Goal: Information Seeking & Learning: Understand process/instructions

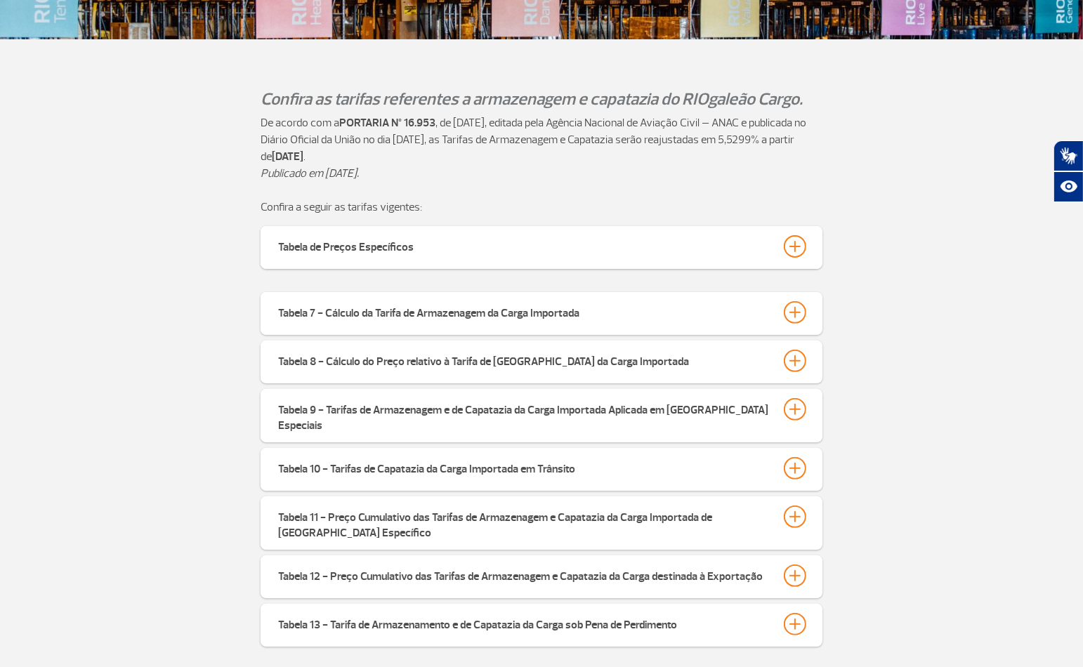
scroll to position [390, 0]
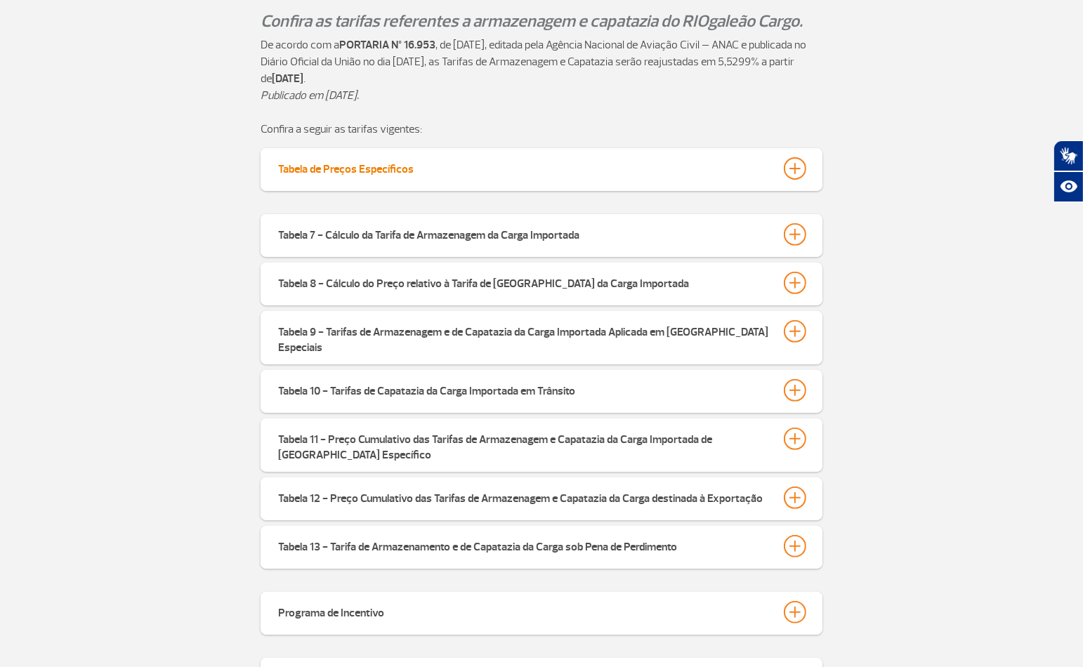
click at [792, 169] on div at bounding box center [795, 168] width 22 height 22
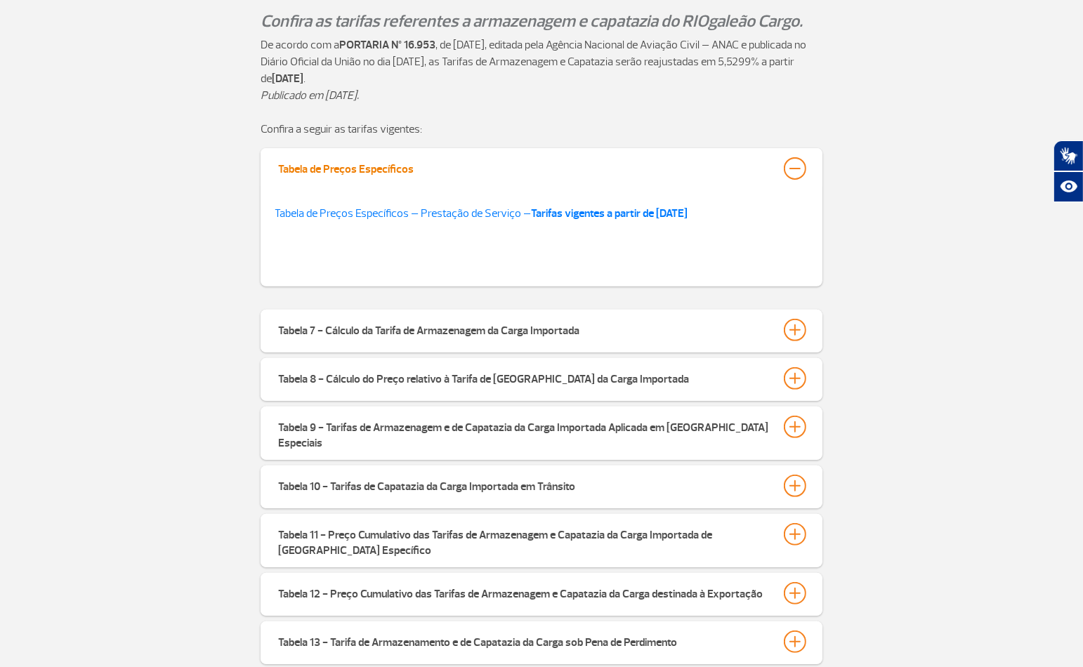
click at [792, 169] on div at bounding box center [795, 168] width 22 height 22
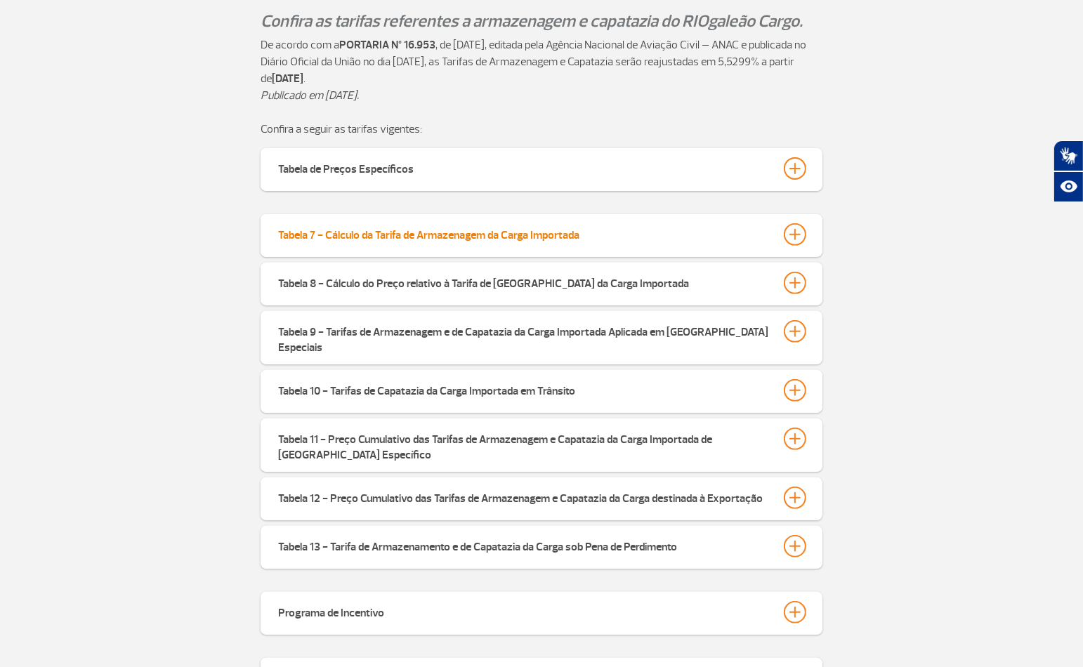
click at [803, 230] on div at bounding box center [795, 234] width 22 height 22
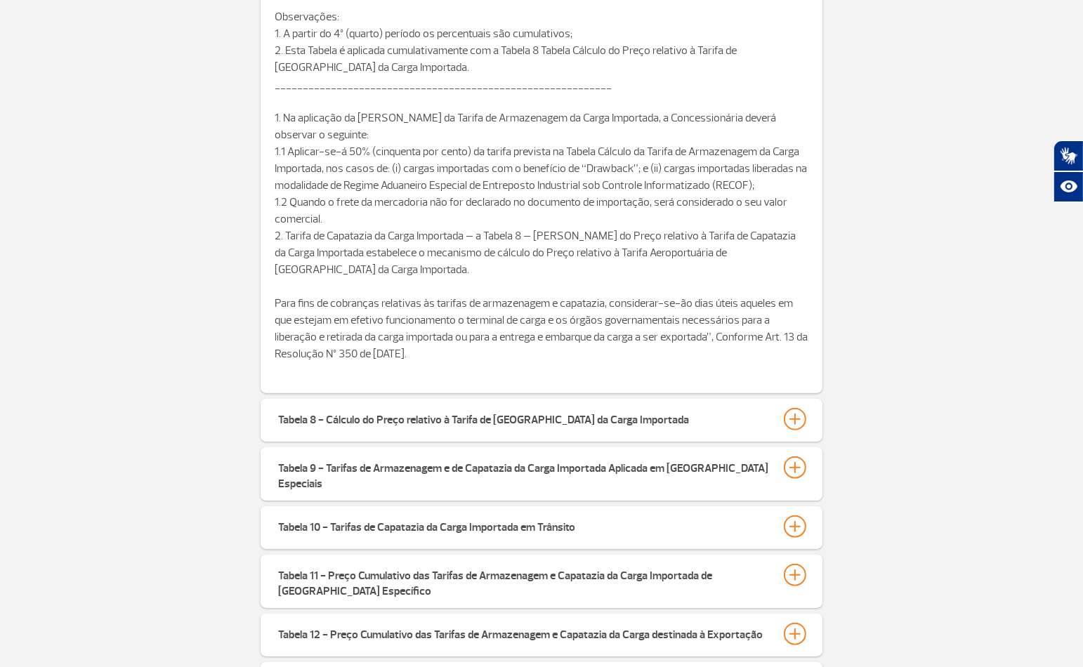
scroll to position [1014, 0]
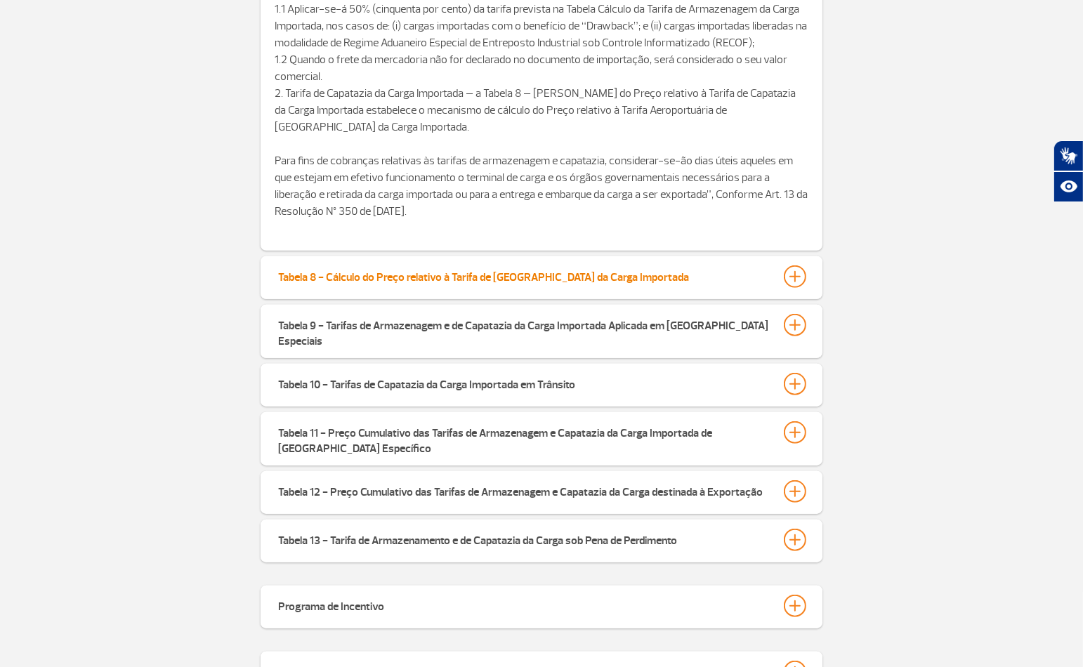
click at [798, 272] on div at bounding box center [795, 277] width 22 height 22
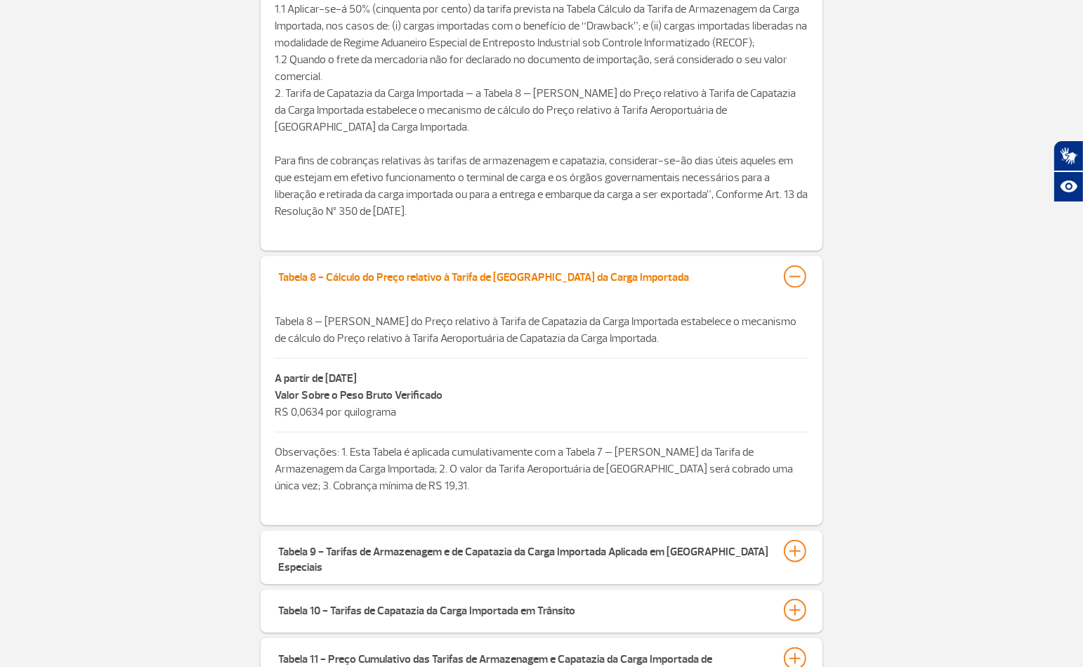
click at [792, 272] on div at bounding box center [795, 277] width 22 height 22
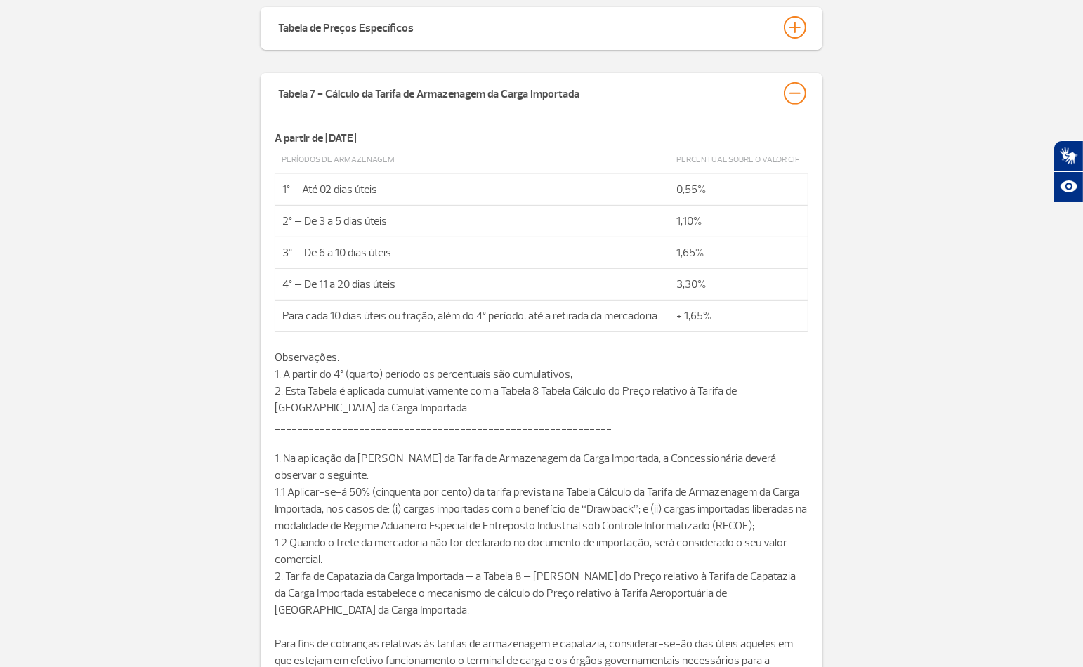
scroll to position [390, 0]
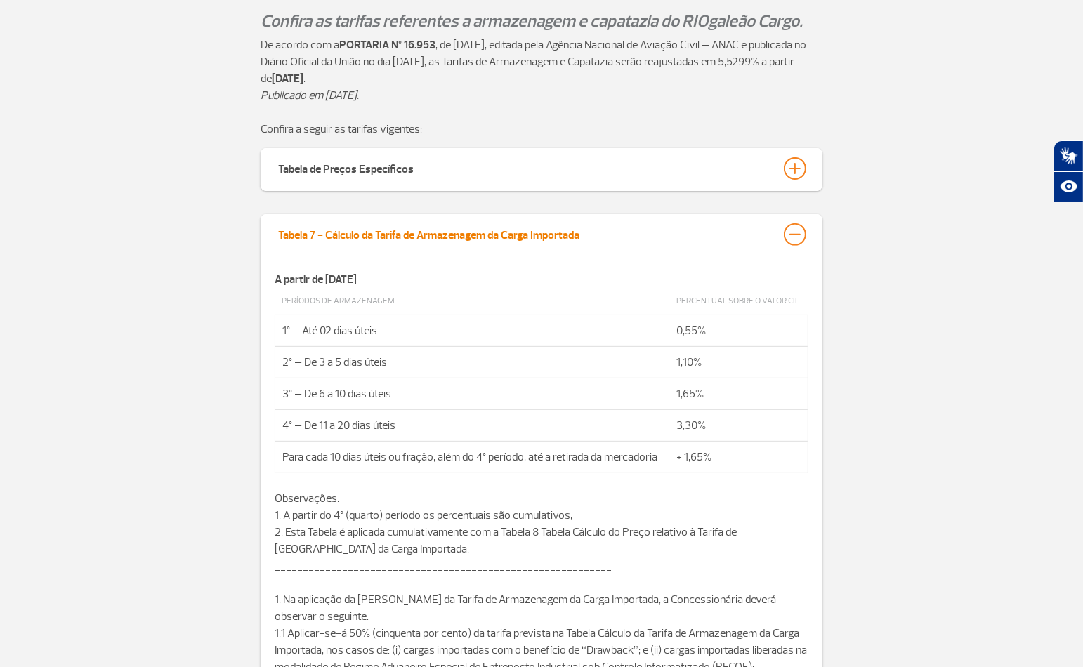
click at [804, 235] on div at bounding box center [795, 234] width 22 height 22
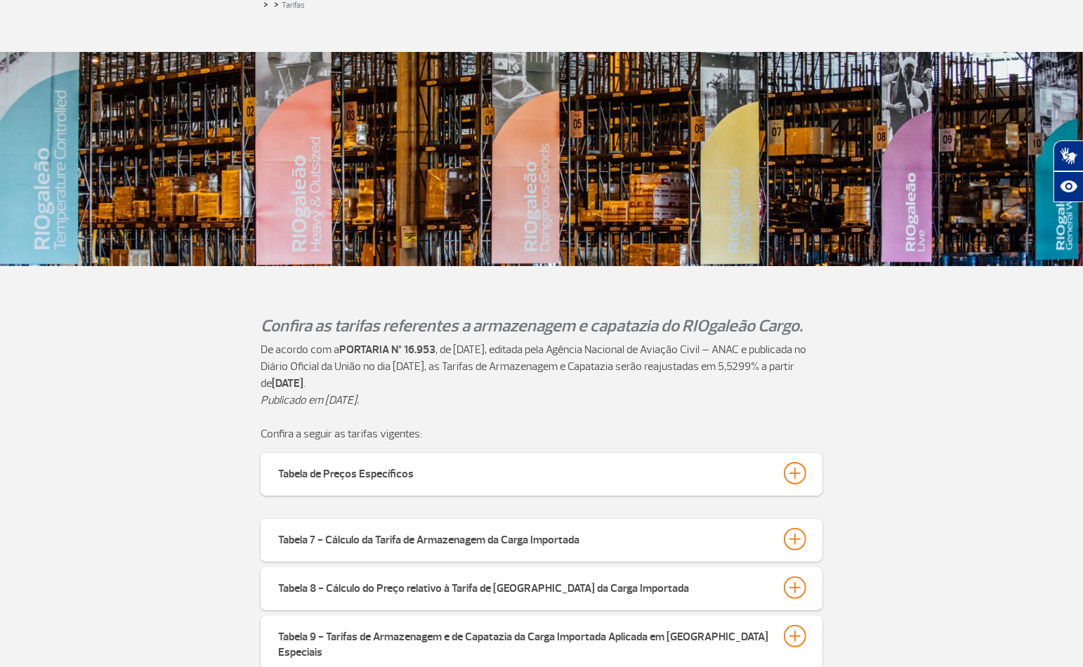
scroll to position [78, 0]
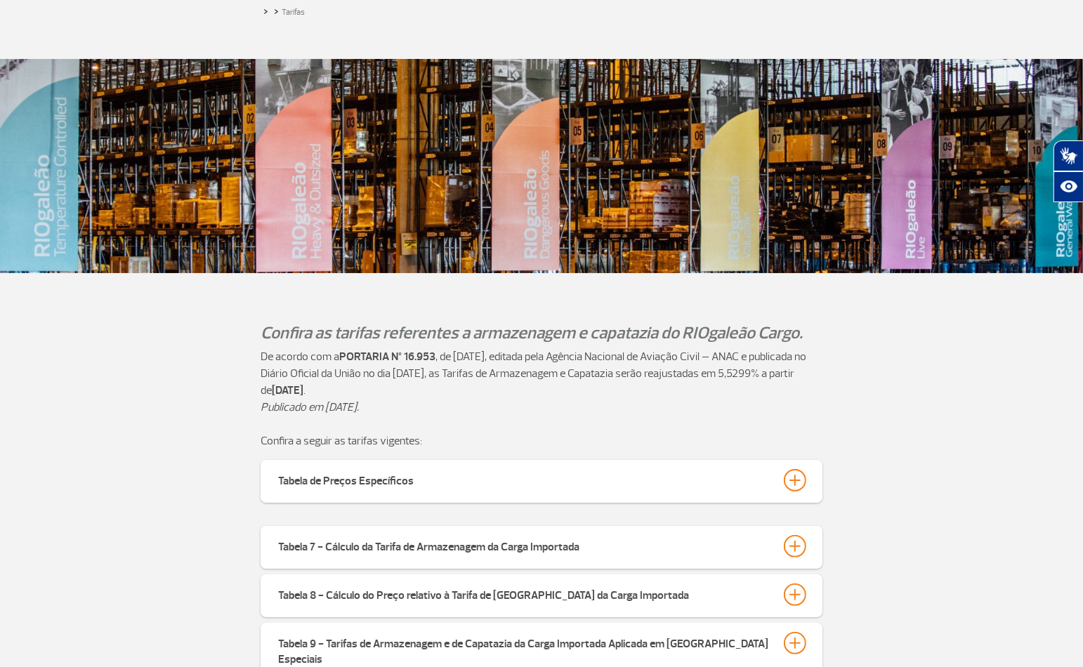
click at [1042, 349] on section "De acordo com a PORTARIA Nº 16.953 , de [DATE], editada pela Agência Nacional d…" at bounding box center [541, 398] width 1083 height 101
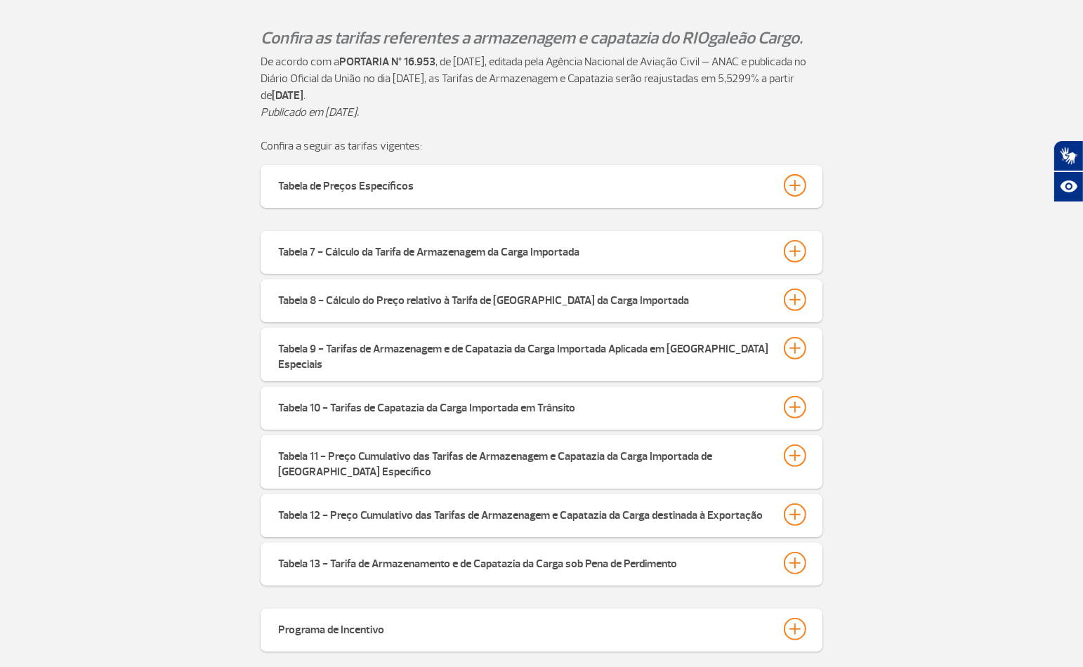
scroll to position [390, 0]
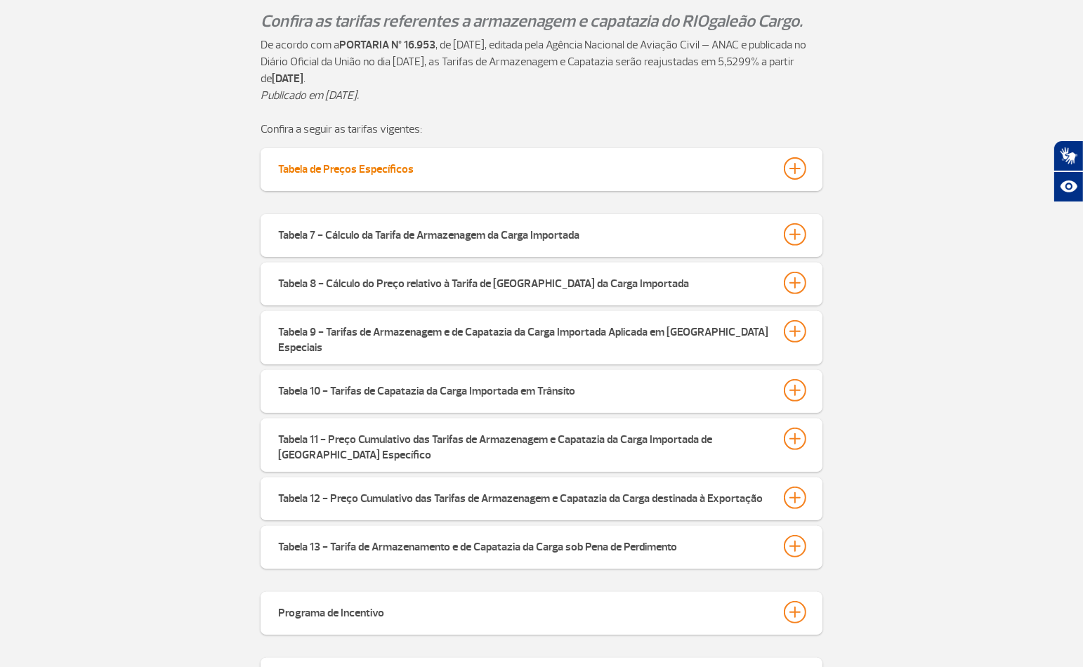
click at [799, 165] on div at bounding box center [795, 168] width 22 height 22
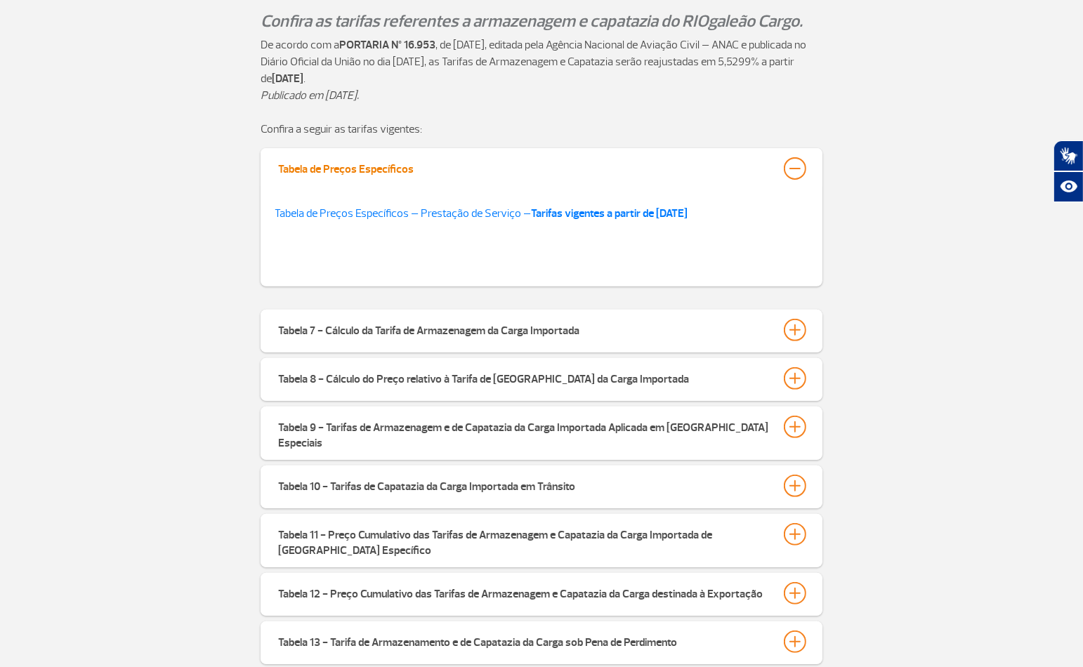
click at [789, 164] on div at bounding box center [795, 168] width 22 height 22
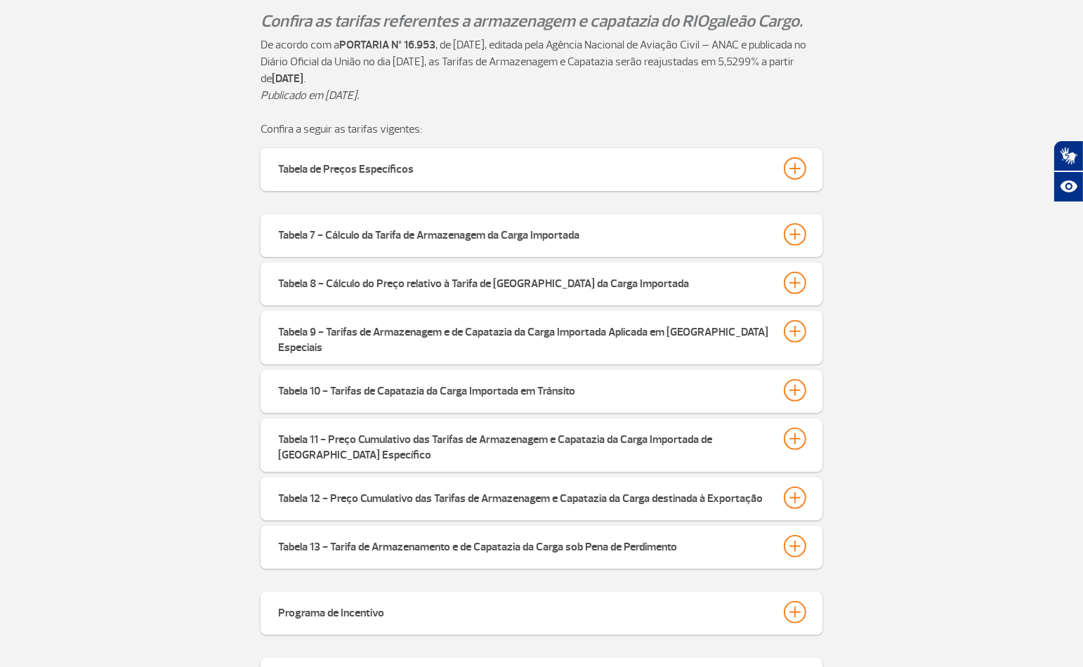
click at [1040, 307] on div "Tabela 7 - Cálculo da Tarifa de Armazenagem da Carga Importada A partir de [DAT…" at bounding box center [541, 394] width 1083 height 360
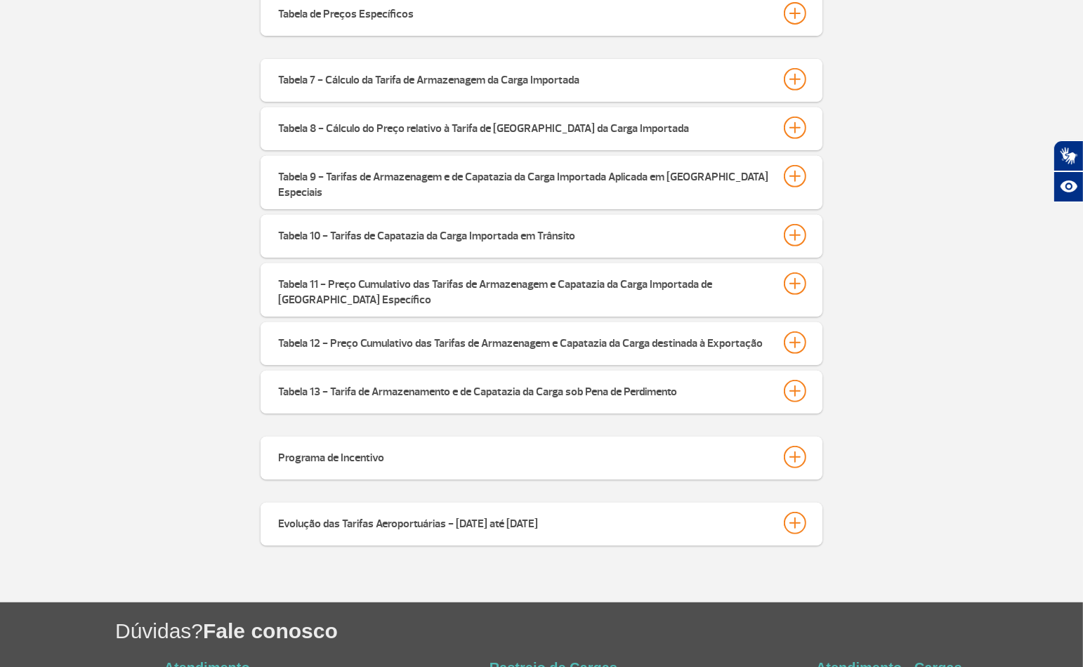
scroll to position [546, 0]
